Goal: Task Accomplishment & Management: Manage account settings

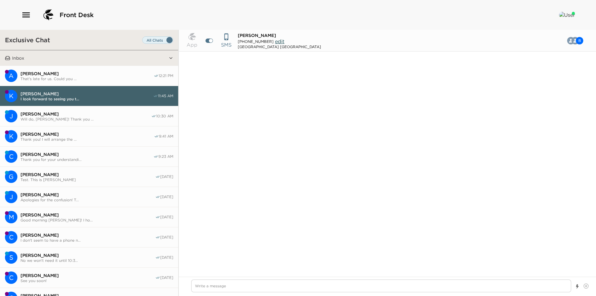
scroll to position [534, 0]
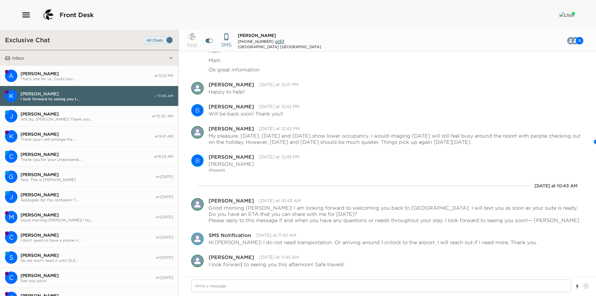
click at [106, 68] on button "A Amy Findley That's late for us. Could you ... 12:21 PM" at bounding box center [89, 76] width 178 height 20
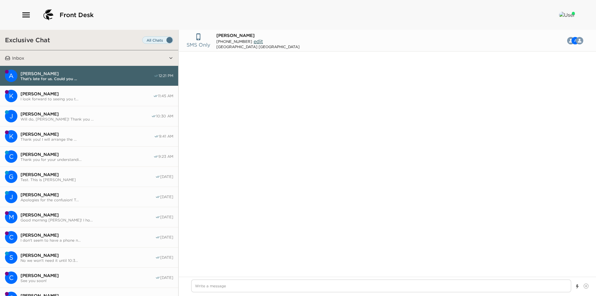
scroll to position [262, 0]
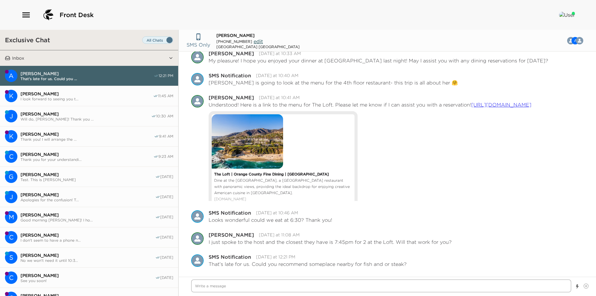
click at [242, 288] on textarea "Write a message" at bounding box center [381, 285] width 380 height 13
type textarea "x"
type textarea "F"
type textarea "x"
type textarea "Fo"
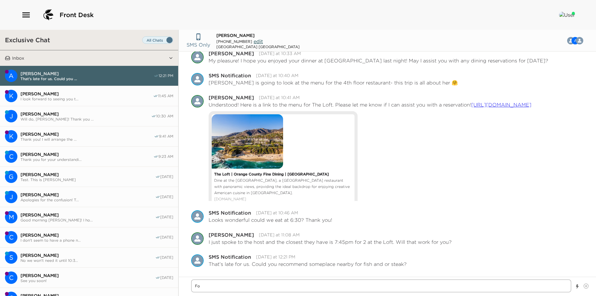
type textarea "x"
type textarea "For"
type textarea "x"
type textarea "For"
type textarea "x"
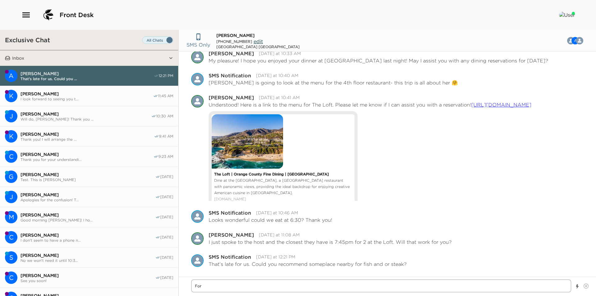
type textarea "For S"
type textarea "x"
type textarea "For Se"
type textarea "x"
type textarea "For Sea"
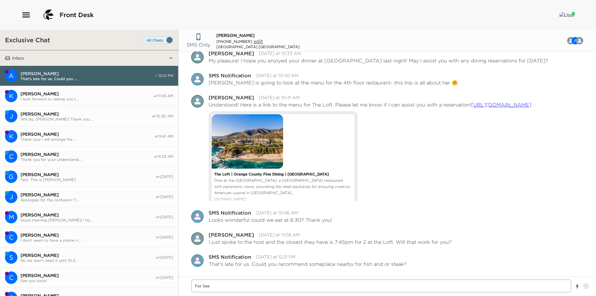
type textarea "x"
type textarea "For Seaf"
type textarea "x"
type textarea "For Seafo"
type textarea "x"
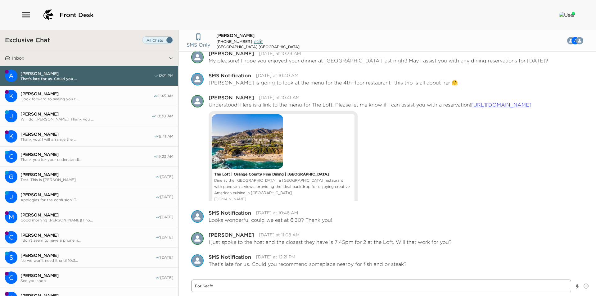
type textarea "For Seafoo"
type textarea "x"
type textarea "For Seafood"
type textarea "x"
type textarea "For Seafood"
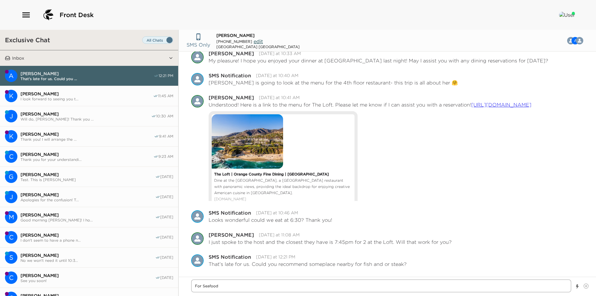
type textarea "x"
type textarea "For Seafood a"
type textarea "x"
type textarea "For Seafood an"
type textarea "x"
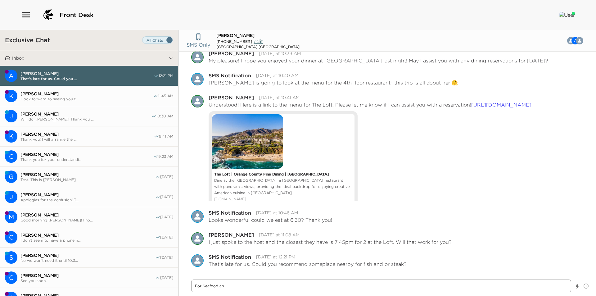
type textarea "For Seafood and"
type textarea "x"
type textarea "For Seafood and"
type textarea "x"
type textarea "For Seafood and S"
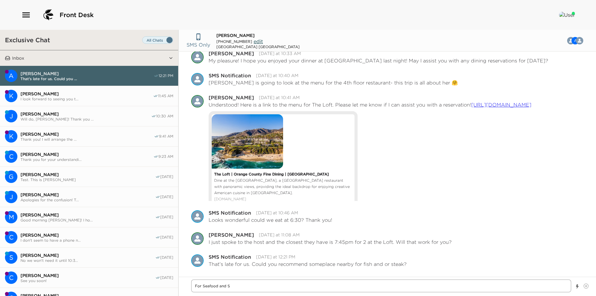
type textarea "x"
type textarea "For Seafood and St"
type textarea "x"
type textarea "For Seafood and Ste"
type textarea "x"
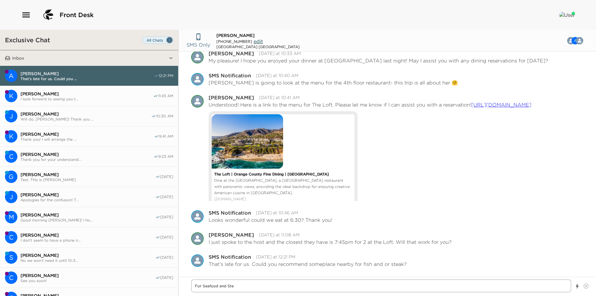
type textarea "For Seafood and Stea"
type textarea "x"
type textarea "For Seafood and Steak"
type textarea "x"
type textarea "For Seafood and Steak,"
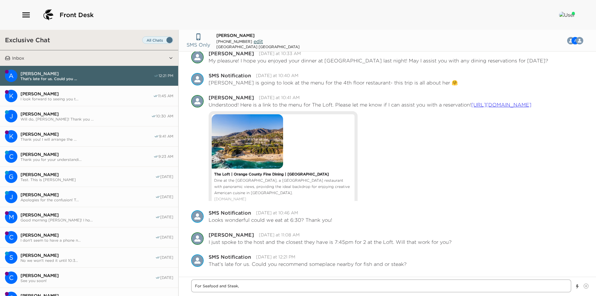
type textarea "x"
type textarea "For Seafood and Steak,"
type textarea "x"
type textarea "For Seafood and Steak, I"
type textarea "x"
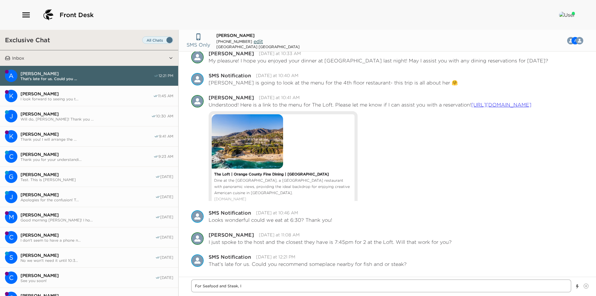
type textarea "For Seafood and Steak, I"
type textarea "x"
type textarea "For Seafood and Steak, I e"
type textarea "x"
type textarea "For Seafood and Steak, I en"
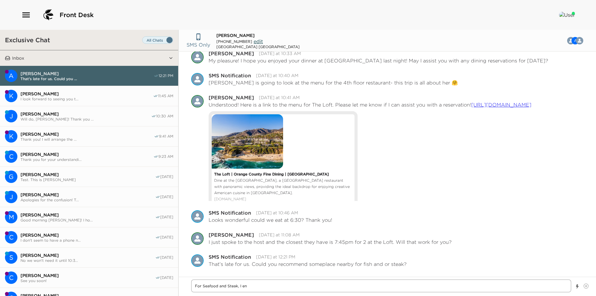
type textarea "x"
type textarea "For Seafood and Steak, I enj"
type textarea "x"
type textarea "For Seafood and Steak, I enjo"
type textarea "x"
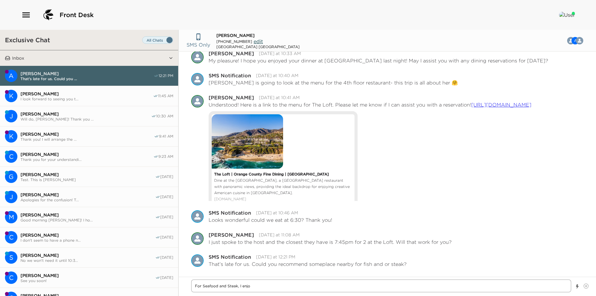
type textarea "For Seafood and Steak, I enjoy"
type textarea "x"
type textarea "For Seafood and Steak, I enjoye"
type textarea "x"
type textarea "For Seafood and Steak, I enjoye"
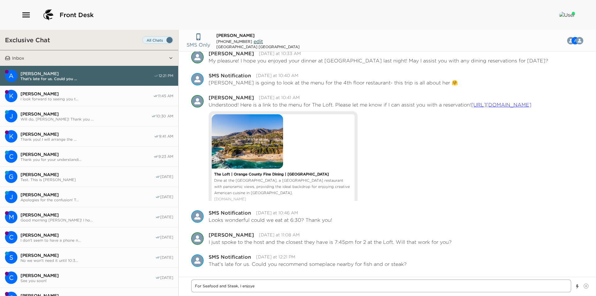
type textarea "x"
type textarea "For Seafood and Steak, I enjoye"
type textarea "x"
type textarea "For Seafood and Steak, I enjoy"
type textarea "x"
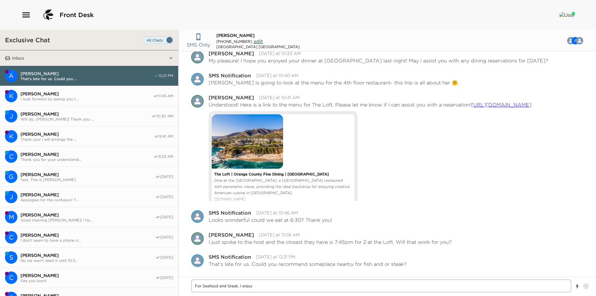
type textarea "For Seafood and Steak, I enjoy"
type textarea "x"
type textarea "For Seafood and Steak, I enjoy S"
type textarea "x"
type textarea "For Seafood and Steak, I enjoy Se"
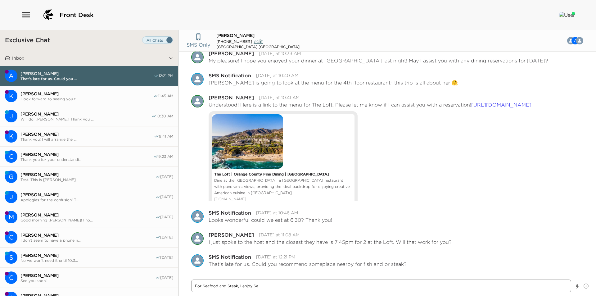
type textarea "x"
type textarea "For Seafood and Steak, I enjoy Sel"
type textarea "x"
type textarea "For Seafood and Steak, I enjoy Sela"
type textarea "x"
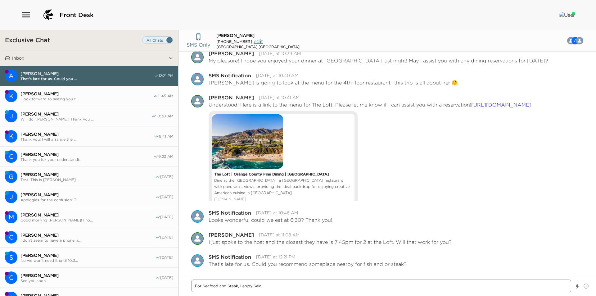
type textarea "For Seafood and Steak, I enjoy Selan"
type textarea "x"
type textarea "For Seafood and Steak, I enjoy Selann"
type textarea "x"
type textarea "For Seafood and Steak, I enjoy Selanne"
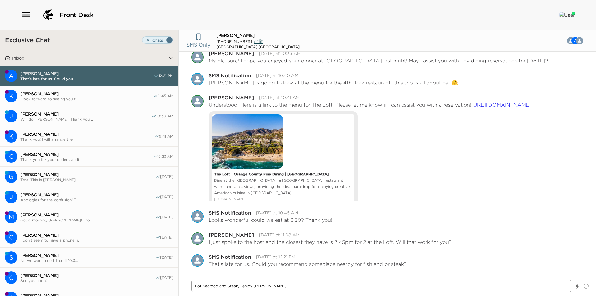
type textarea "x"
type textarea "For Seafood and Steak, I enjoy Selanne"
type textarea "x"
type textarea "For Seafood and Steak, I enjoy Selanne S"
type textarea "x"
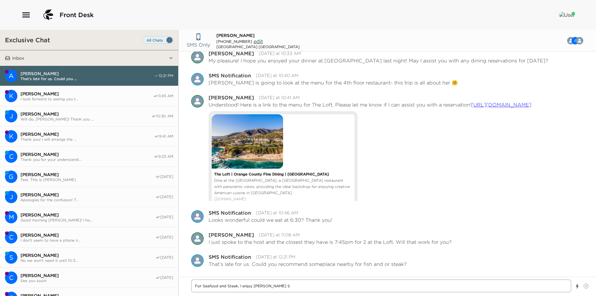
type textarea "For Seafood and Steak, I enjoy Selanne St"
type textarea "x"
type textarea "For Seafood and Steak, I enjoy Selanne Ste"
type textarea "x"
type textarea "For Seafood and Steak, I enjoy Selanne Stea"
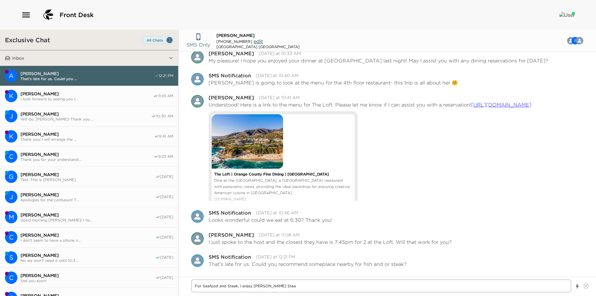
type textarea "x"
type textarea "For Seafood and Steak, I enjoy Selanne Steak"
type textarea "x"
type textarea "For Seafood and Steak, I enjoy Selanne Steak"
type textarea "x"
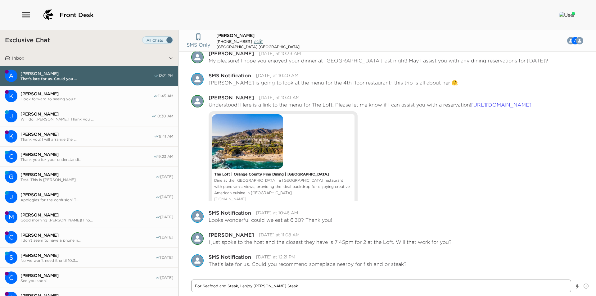
type textarea "For Seafood and Steak, I enjoy Selanne Steak T"
type textarea "x"
type textarea "For Seafood and Steak, I enjoy Selanne Steak Ta"
type textarea "x"
type textarea "For Seafood and Steak, I enjoy Selanne Steak Tav"
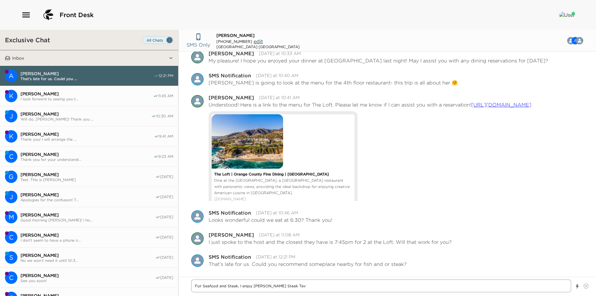
type textarea "x"
type textarea "For Seafood and Steak, I enjoy Selanne Steak Tavr"
type textarea "x"
type textarea "For Seafood and Steak, I enjoy Selanne Steak Tav"
type textarea "x"
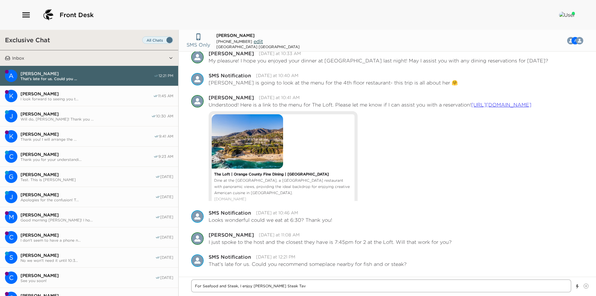
type textarea "For Seafood and Steak, I enjoy Selanne Steak Tave"
type textarea "x"
type textarea "For Seafood and Steak, I enjoy Selanne Steak Taver"
type textarea "x"
type textarea "For Seafood and Steak, I enjoy Selanne Steak Tavern"
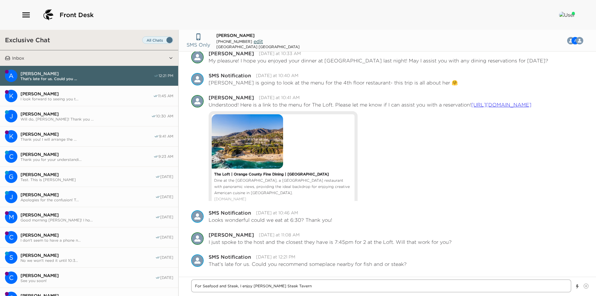
type textarea "x"
type textarea "For Seafood and Steak, I enjoy Selanne Steak Tavern"
type textarea "x"
type textarea "For Seafood and Steak, I enjoy Selanne Steak Tavern"
type textarea "x"
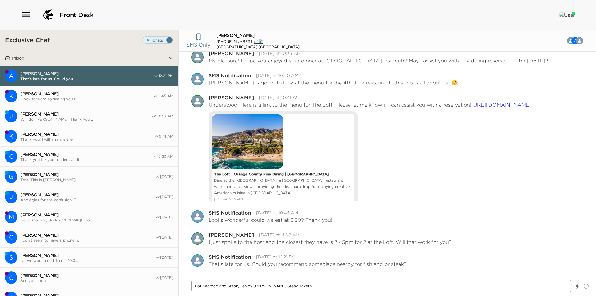
type textarea "For Seafood and Steak, I enjoy Selanne Steak Tavern,"
type textarea "x"
type textarea "For Seafood and Steak, I enjoy Selanne Steak Tavern,"
type textarea "x"
type textarea "For Seafood and Steak, I enjoy Selanne Steak Tavern, D"
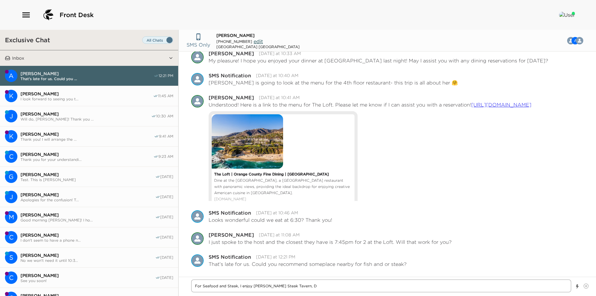
type textarea "x"
type textarea "For Seafood and Steak, I enjoy Selanne Steak Tavern, Dr"
type textarea "x"
type textarea "For Seafood and Steak, I enjoy Selanne Steak Tavern, Dri"
type textarea "x"
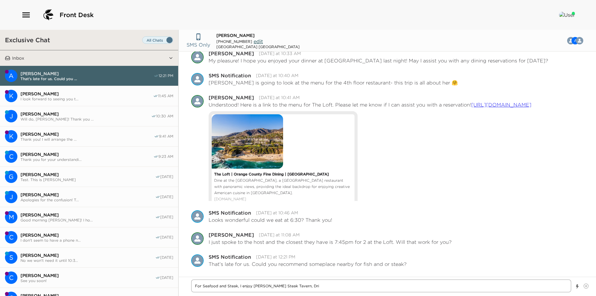
type textarea "For Seafood and Steak, I enjoy Selanne Steak Tavern, Drif"
type textarea "x"
type textarea "For Seafood and Steak, I enjoy Selanne Steak Tavern, Drift"
type textarea "x"
type textarea "For Seafood and Steak, I enjoy Selanne Steak Tavern, Driftw"
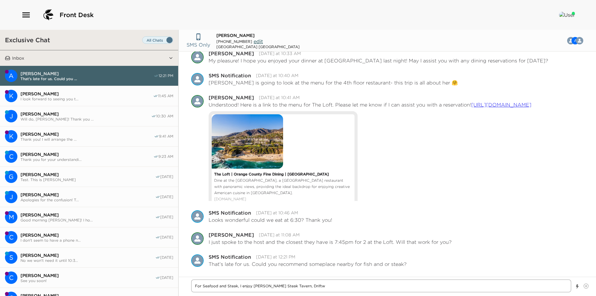
type textarea "x"
type textarea "For Seafood and Steak, I enjoy Selanne Steak Tavern, Driftwo"
type textarea "x"
type textarea "For Seafood and Steak, I enjoy Selanne Steak Tavern, Driftwoo"
type textarea "x"
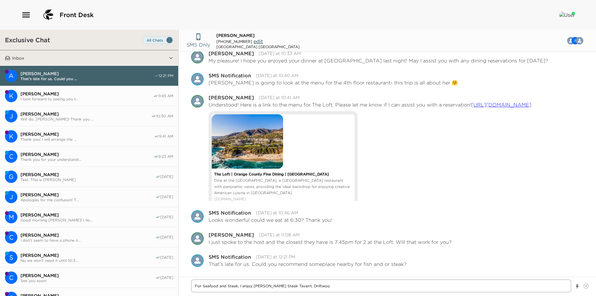
type textarea "For Seafood and Steak, I enjoy Selanne Steak Tavern, Driftwood"
type textarea "x"
type textarea "For Seafood and Steak, I enjoy Selanne Steak Tavern, Driftwood"
type textarea "x"
type textarea "For Seafood and Steak, I enjoy Selanne Steak Tavern, Driftwood K"
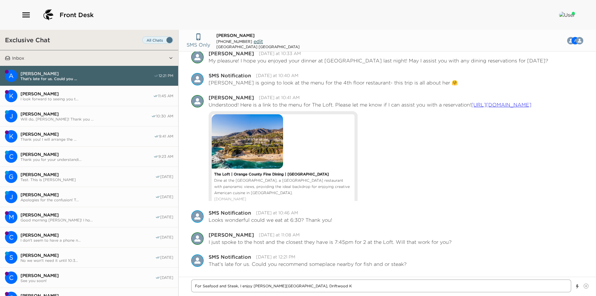
type textarea "x"
type textarea "For Seafood and Steak, I enjoy Selanne Steak Tavern, Driftwood Ki"
type textarea "x"
type textarea "For Seafood and Steak, I enjoy Selanne Steak Tavern, Driftwood Kit"
type textarea "x"
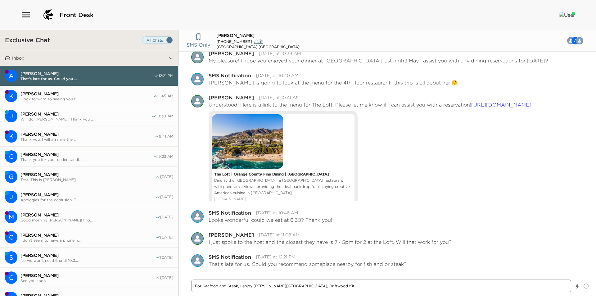
type textarea "For Seafood and Steak, I enjoy Selanne Steak Tavern, Driftwood Kitc"
type textarea "x"
type textarea "For Seafood and Steak, I enjoy Selanne Steak Tavern, Driftwood Kitch"
type textarea "x"
type textarea "For Seafood and Steak, I enjoy Selanne Steak Tavern, Driftwood Kitche"
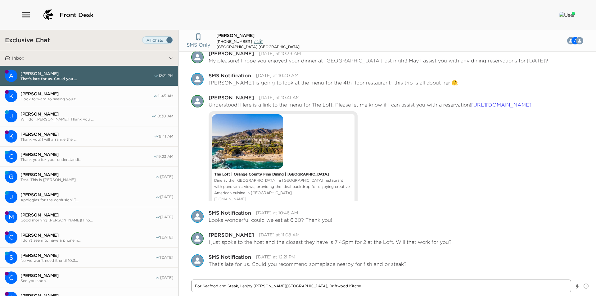
type textarea "x"
type textarea "For Seafood and Steak, I enjoy Selanne Steak Tavern, Driftwood Kitchen"
type textarea "x"
type textarea "For Seafood and Steak, I enjoy Selanne Steak Tavern, Driftwood Kitche"
type textarea "x"
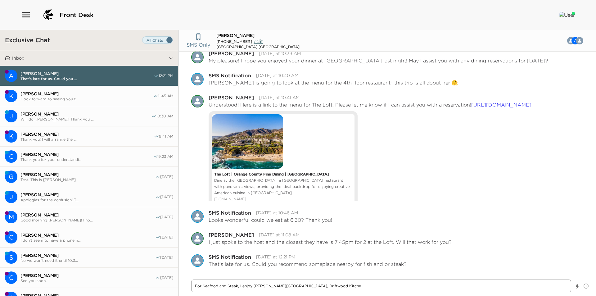
type textarea "For Seafood and Steak, I enjoy Selanne Steak Tavern, Driftwood Kitch"
type textarea "x"
type textarea "For Seafood and Steak, I enjoy Selanne Steak Tavern, Driftwood Kitc"
type textarea "x"
type textarea "For Seafood and Steak, I enjoy Selanne Steak Tavern, Driftwood Kit"
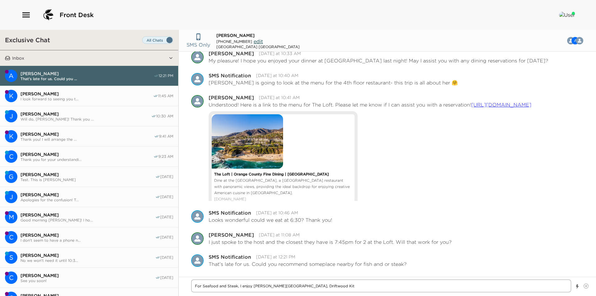
type textarea "x"
type textarea "For Seafood and Steak, I enjoy Selanne Steak Tavern, Driftwood Ki"
type textarea "x"
type textarea "For Seafood and Steak, I enjoy Selanne Steak Tavern, Driftwood K"
type textarea "x"
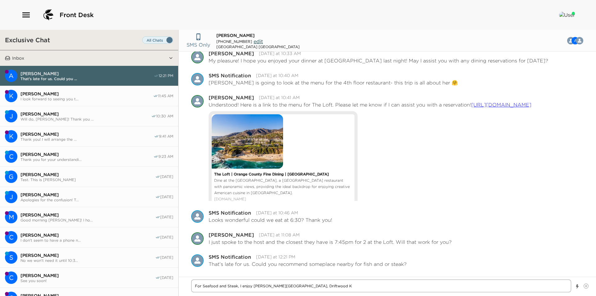
type textarea "For Seafood and Steak, I enjoy Selanne Steak Tavern, Driftwood"
type textarea "x"
type textarea "For Seafood and Steak, I enjoy Selanne Steak Tavern, Driftwood"
type textarea "x"
type textarea "For Seafood and Steak, I enjoy Selanne Steak Tavern, Driftwoo"
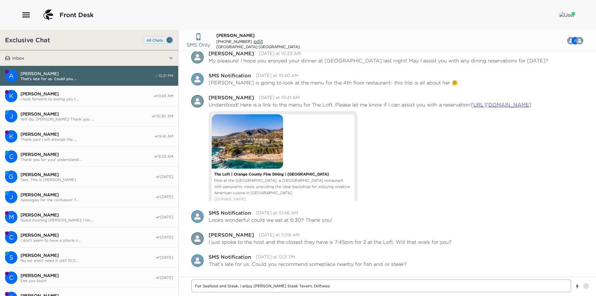
type textarea "x"
type textarea "For Seafood and Steak, I enjoy Selanne Steak Tavern, Driftwo"
type textarea "x"
type textarea "For Seafood and Steak, I enjoy Selanne Steak Tavern, Driftw"
type textarea "x"
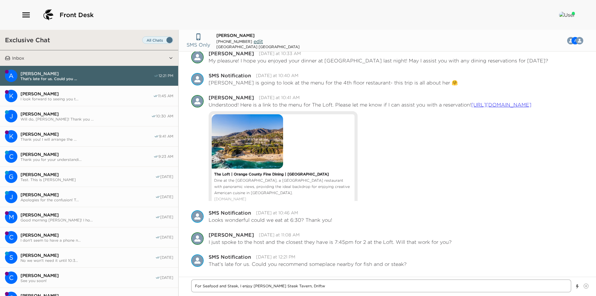
type textarea "For Seafood and Steak, I enjoy Selanne Steak Tavern, Drift"
type textarea "x"
type textarea "For Seafood and Steak, I enjoy Selanne Steak Tavern, Drif"
type textarea "x"
type textarea "For Seafood and Steak, I enjoy Selanne Steak Tavern, Dri"
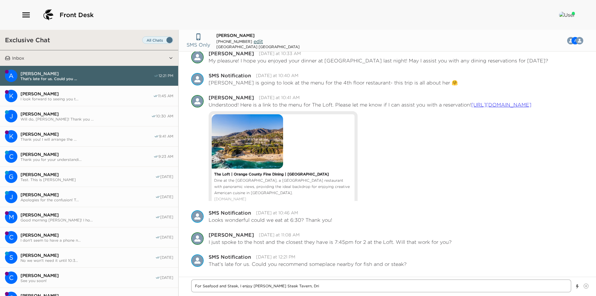
type textarea "x"
type textarea "For Seafood and Steak, I enjoy Selanne Steak Tavern, Dr"
type textarea "x"
type textarea "For Seafood and Steak, I enjoy Selanne Steak Tavern, D"
type textarea "x"
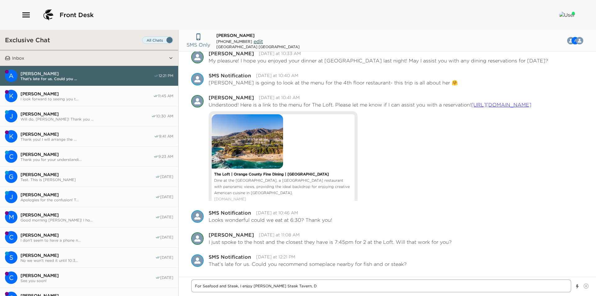
type textarea "For Seafood and Steak, I enjoy Selanne Steak Tavern,"
type textarea "x"
type textarea "For Seafood and Steak, I enjoy Selanne Steak Tavern,"
type textarea "x"
type textarea "For Seafood and Steak, I enjoy Selanne Steak Tavern,"
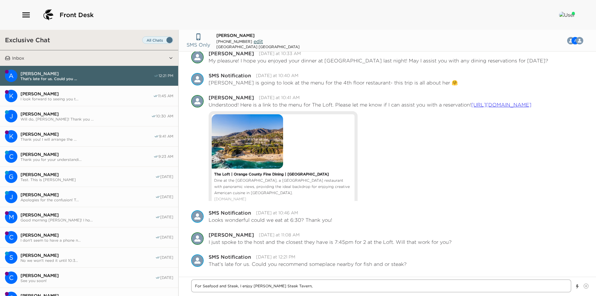
type textarea "x"
type textarea "For Seafood and Steak, I enjoy Selanne Steak Tavern"
type textarea "x"
type textarea "For Seafood and Steak, I enjoy Selanne Steak Tavern"
type textarea "x"
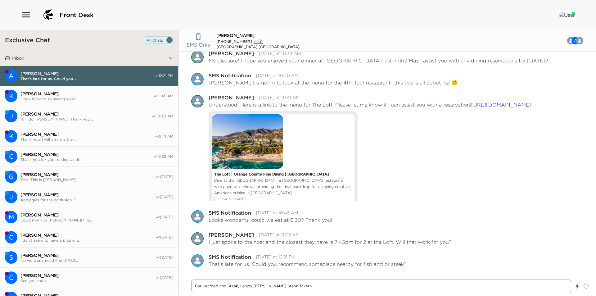
type textarea "For Seafood and Steak, I enjoy Selanne Steak Tavern a"
paste textarea "https://www.selannesteaktavern.com/"
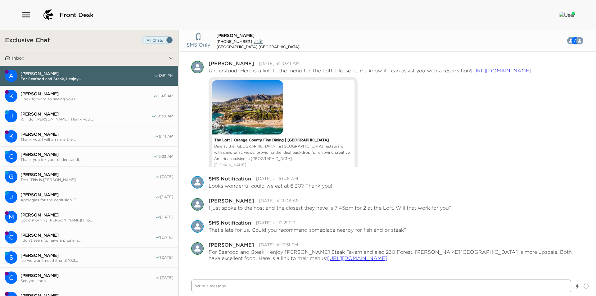
scroll to position [379, 0]
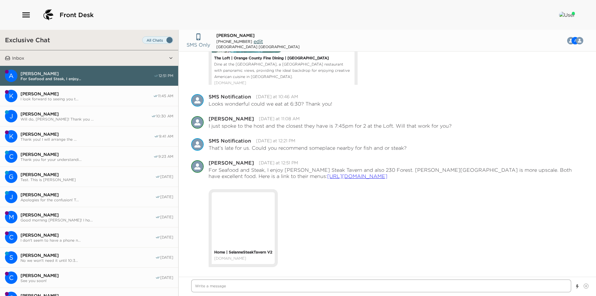
click at [242, 287] on textarea "Write a message" at bounding box center [381, 285] width 380 height 13
paste textarea "https://230forestavenue.com/menu/"
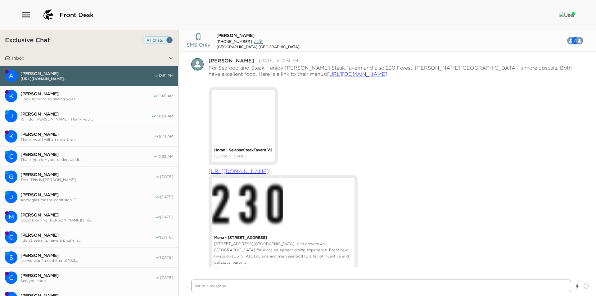
scroll to position [490, 0]
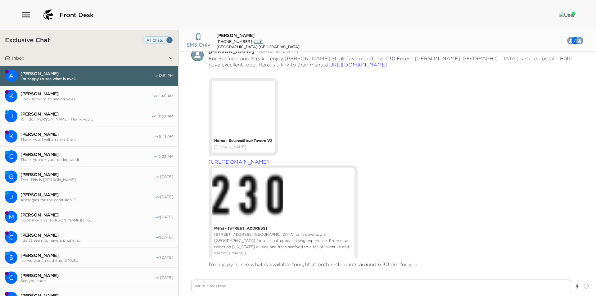
drag, startPoint x: 245, startPoint y: 41, endPoint x: 222, endPoint y: 41, distance: 23.9
click at [222, 41] on span "+1 419 283 6548" at bounding box center [234, 41] width 36 height 5
copy span "419 283 6548"
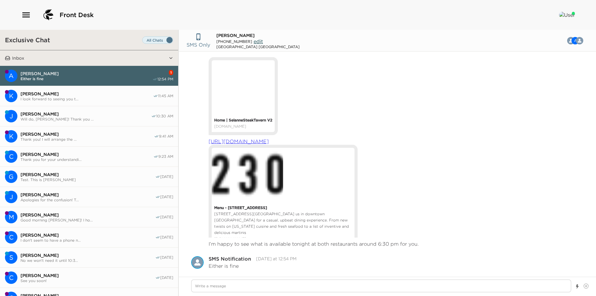
scroll to position [512, 0]
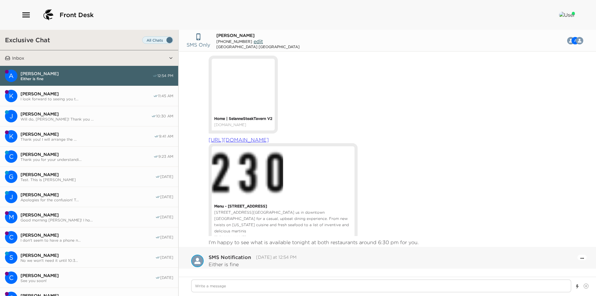
click at [580, 258] on icon "Open Message Actions Menu" at bounding box center [581, 258] width 3 height 1
click at [568, 248] on button "Pause Escalation" at bounding box center [564, 249] width 37 height 10
click at [240, 284] on textarea "Write a message" at bounding box center [381, 285] width 380 height 13
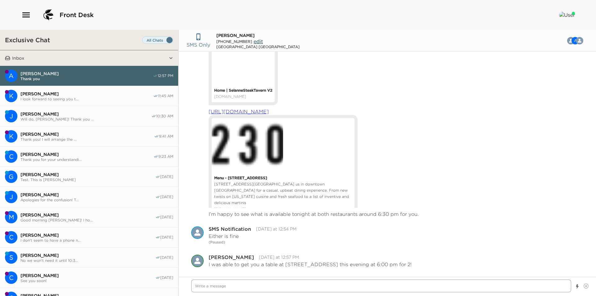
scroll to position [563, 0]
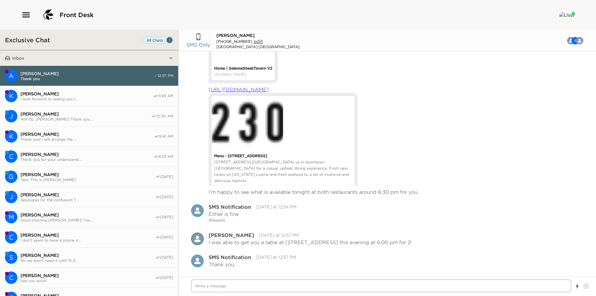
click at [307, 288] on textarea "Write a message" at bounding box center [381, 285] width 380 height 13
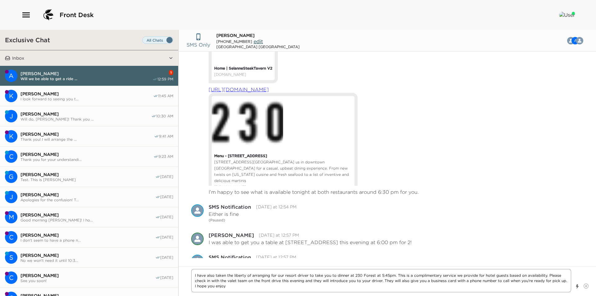
scroll to position [582, 0]
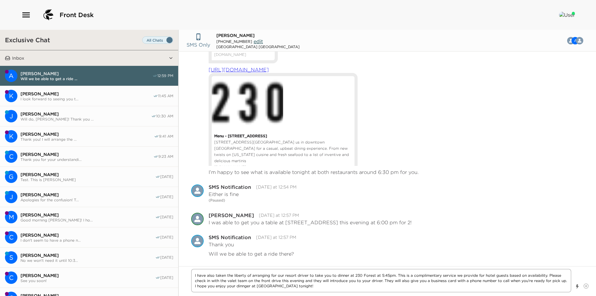
click at [245, 286] on textarea "I have also taken the liberty of arranging for our resort driver to take you to…" at bounding box center [381, 280] width 380 height 23
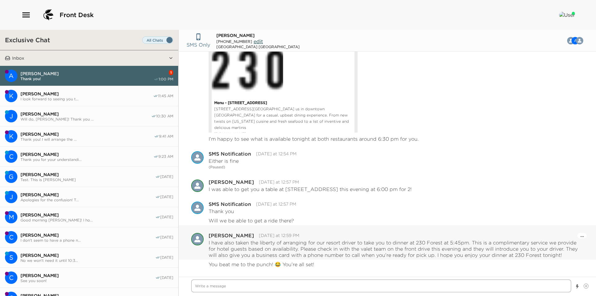
scroll to position [638, 0]
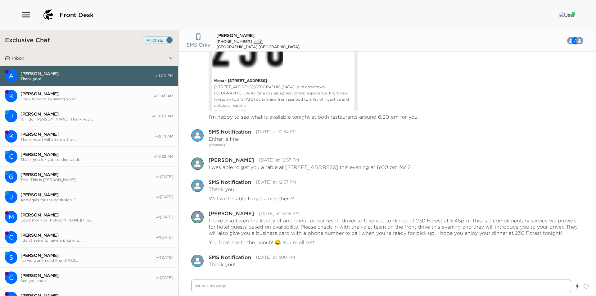
click at [267, 289] on textarea "Write a message" at bounding box center [381, 285] width 380 height 13
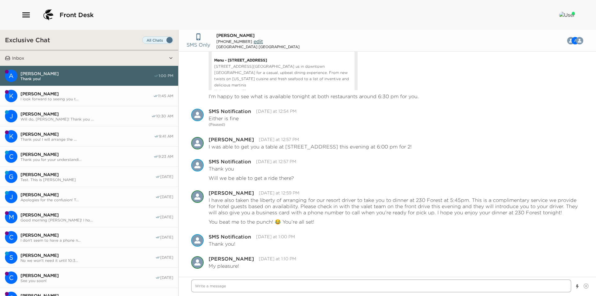
scroll to position [660, 0]
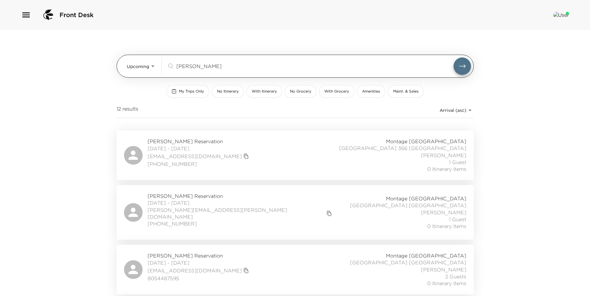
click at [226, 62] on div "[PERSON_NAME] ​" at bounding box center [319, 65] width 304 height 17
click at [223, 67] on input "holte" at bounding box center [315, 65] width 277 height 7
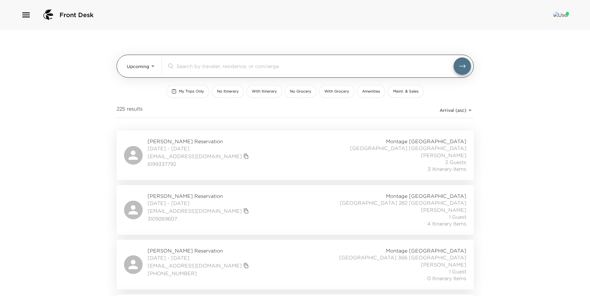
click at [144, 65] on body "Front Desk Upcoming Upcoming ​ My Trips Only No Itinerary With Itinerary No Gro…" at bounding box center [295, 148] width 590 height 296
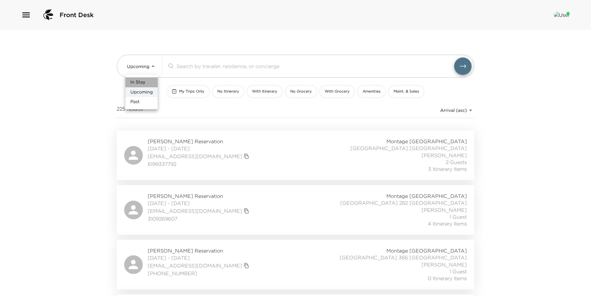
click at [146, 86] on li "In Stay" at bounding box center [141, 82] width 32 height 10
type input "In-Stay"
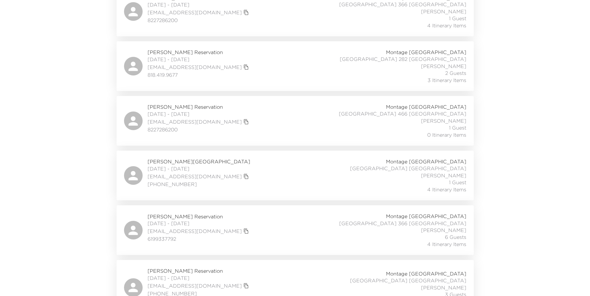
scroll to position [402, 0]
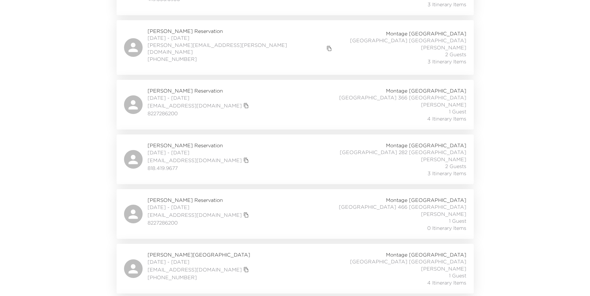
click at [247, 87] on div "Kurtis Jang Reservation 08/31/2025 - 09/01/2025 kurtisjang68@gmail.com 82272862…" at bounding box center [295, 104] width 343 height 35
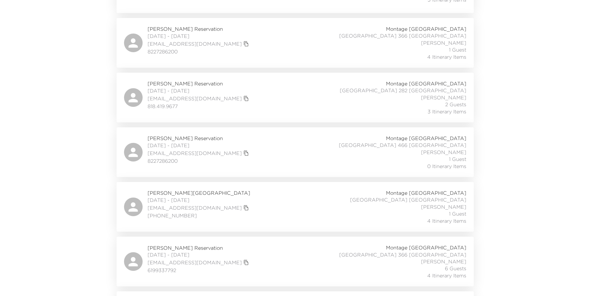
scroll to position [464, 0]
click at [282, 189] on div "Beth Kerley Reservation 09/01/2025 - 09/05/2025 lck1@aol.com 832-730-8785 Monta…" at bounding box center [295, 206] width 343 height 35
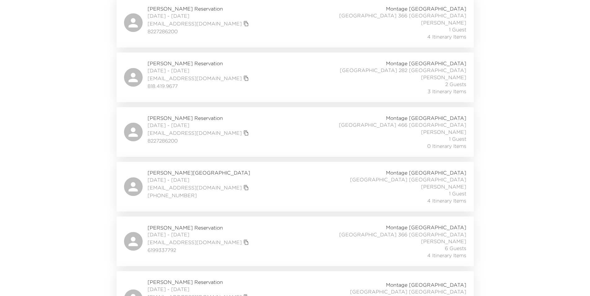
scroll to position [495, 0]
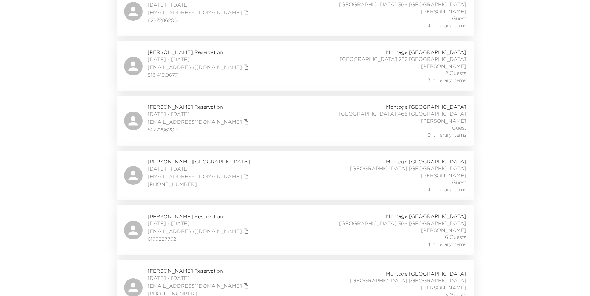
click at [265, 213] on div "Sara Previte Reservation 09/01/2025 - 09/05/2025 sportinstitute@yahoo.com 61993…" at bounding box center [295, 230] width 343 height 35
click at [248, 278] on div "David Einhorn Reservation 09/01/2025 - 09/04/2025 dmeinhorn@gmail.com (516) 652…" at bounding box center [295, 287] width 343 height 40
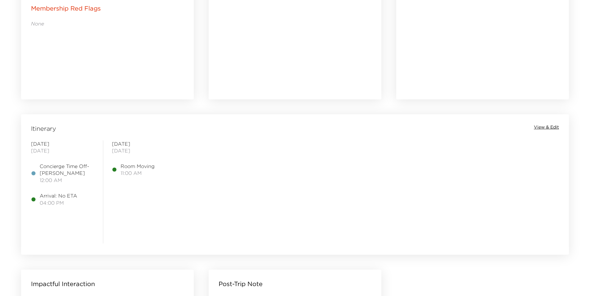
click at [541, 126] on span "View & Edit" at bounding box center [546, 127] width 25 height 6
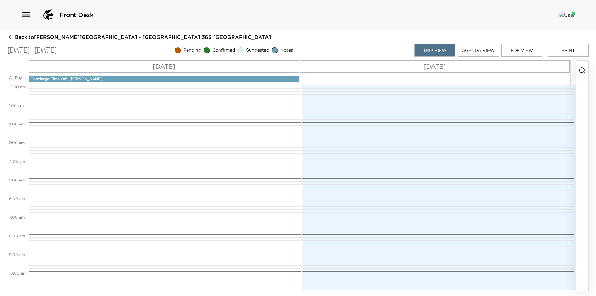
scroll to position [237, 0]
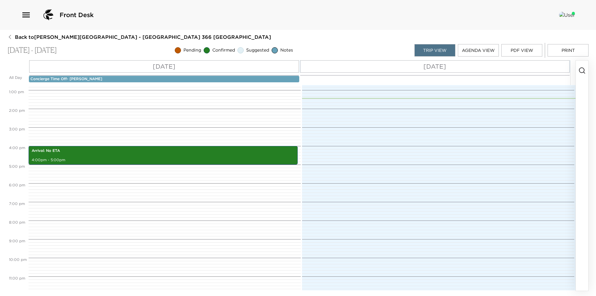
click at [559, 47] on button "Print" at bounding box center [567, 50] width 41 height 12
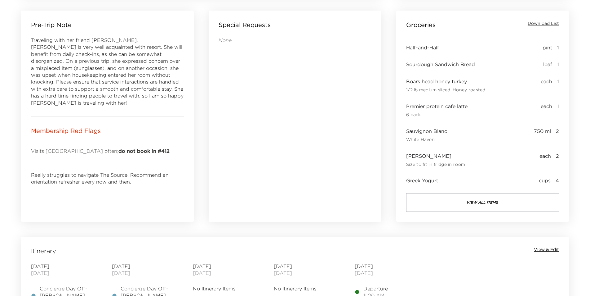
scroll to position [310, 0]
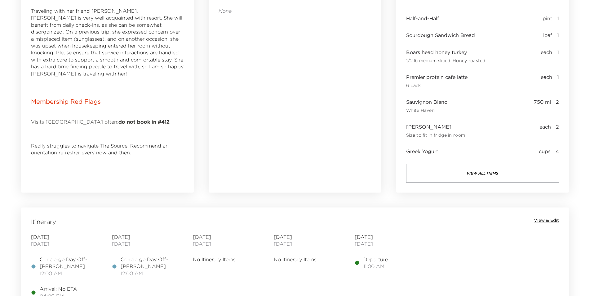
click at [545, 219] on span "View & Edit" at bounding box center [546, 220] width 25 height 6
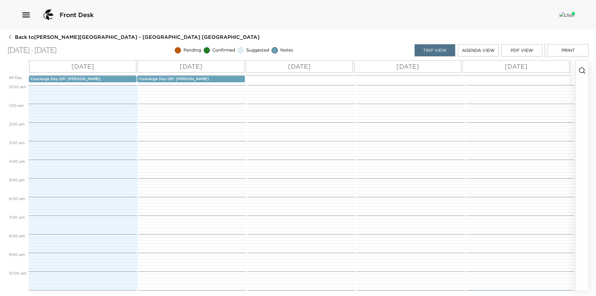
scroll to position [237, 0]
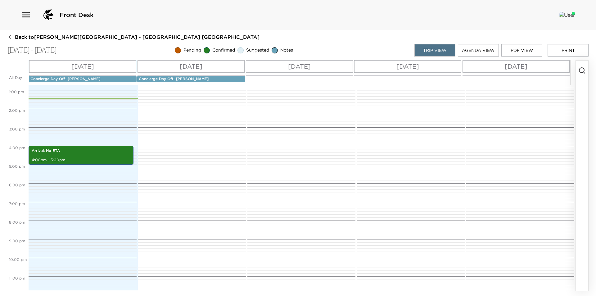
click at [560, 51] on button "Print" at bounding box center [567, 50] width 41 height 12
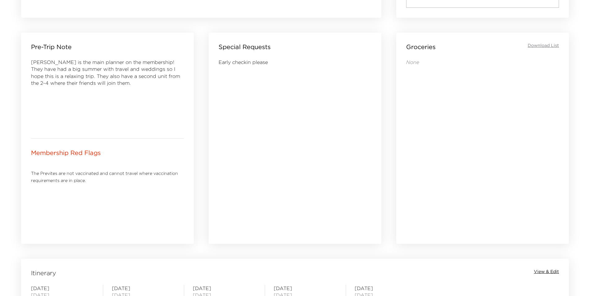
scroll to position [372, 0]
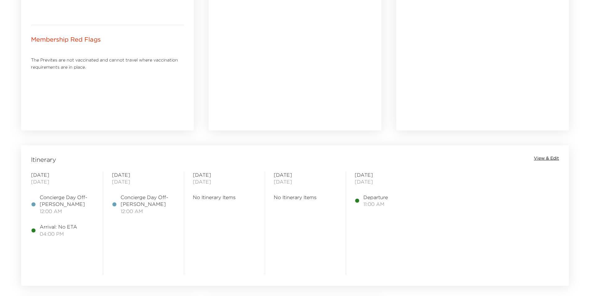
click at [551, 157] on span "View & Edit" at bounding box center [546, 158] width 25 height 6
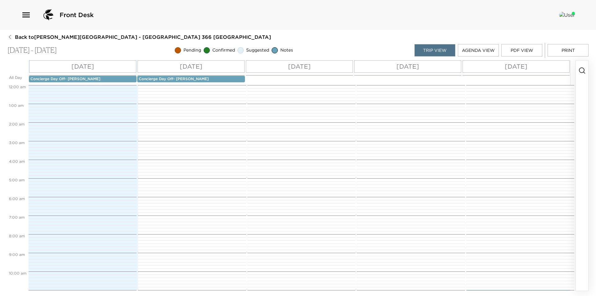
scroll to position [237, 0]
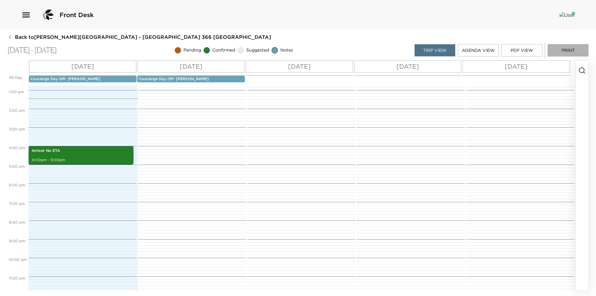
click at [558, 49] on button "Print" at bounding box center [567, 50] width 41 height 12
click at [566, 48] on button "Print" at bounding box center [567, 50] width 41 height 12
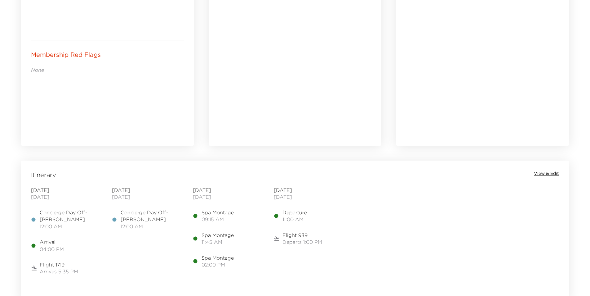
scroll to position [403, 0]
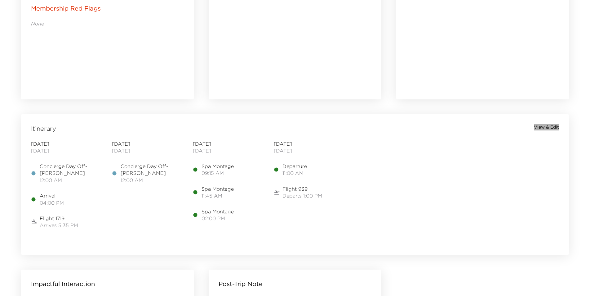
click at [544, 124] on span "View & Edit" at bounding box center [546, 127] width 25 height 6
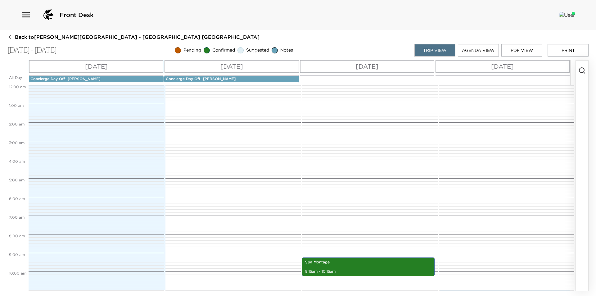
scroll to position [172, 0]
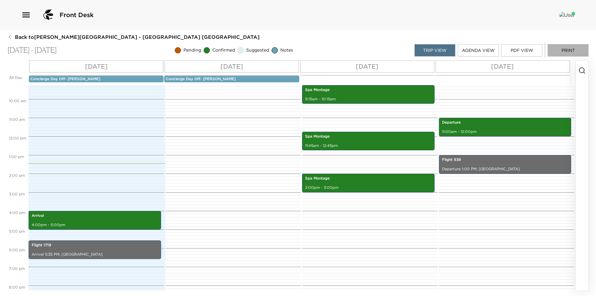
click at [561, 52] on button "Print" at bounding box center [567, 50] width 41 height 12
